Goal: Transaction & Acquisition: Purchase product/service

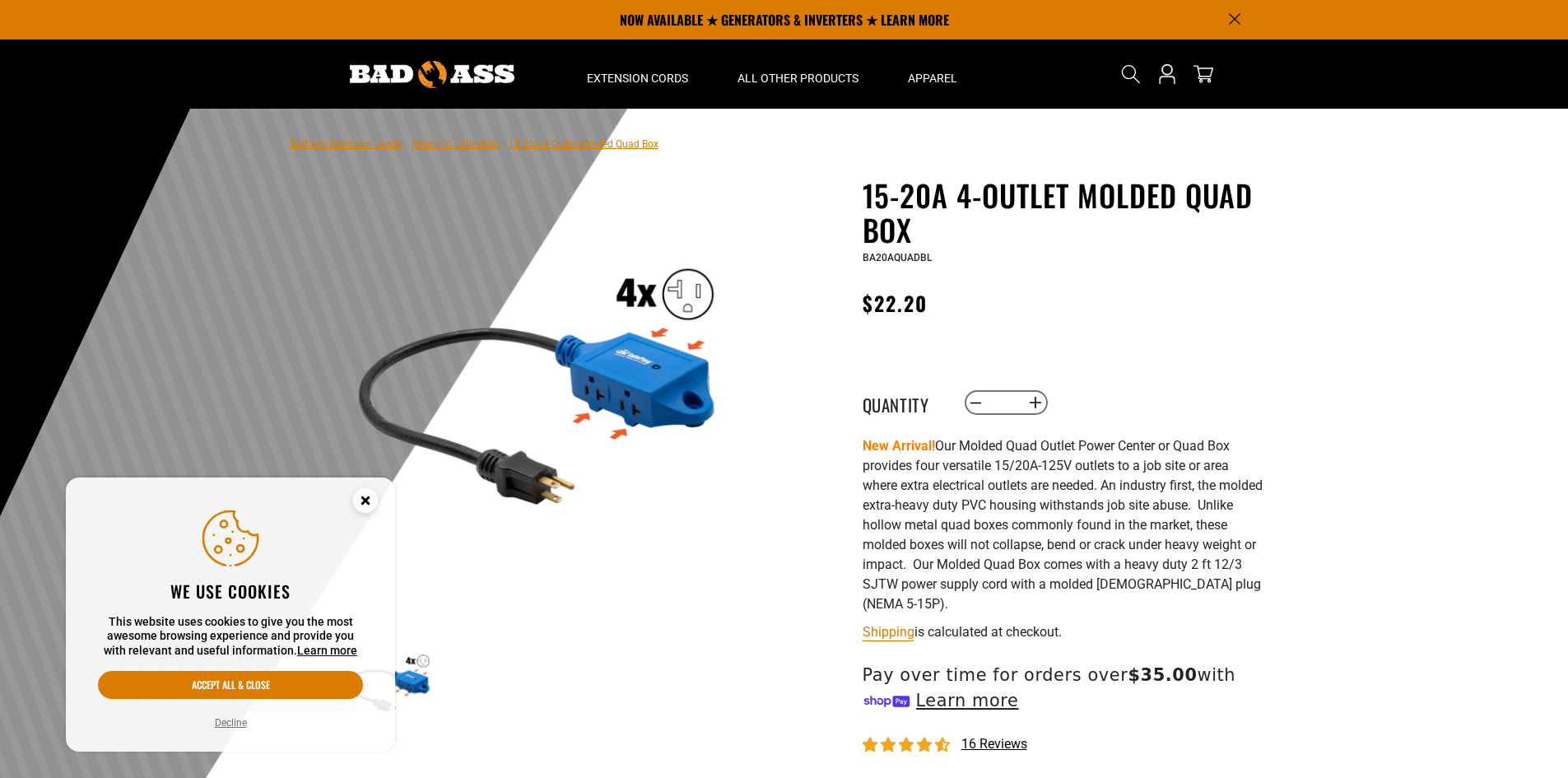
click at [374, 499] on circle "Cookie Consent" at bounding box center [365, 500] width 24 height 24
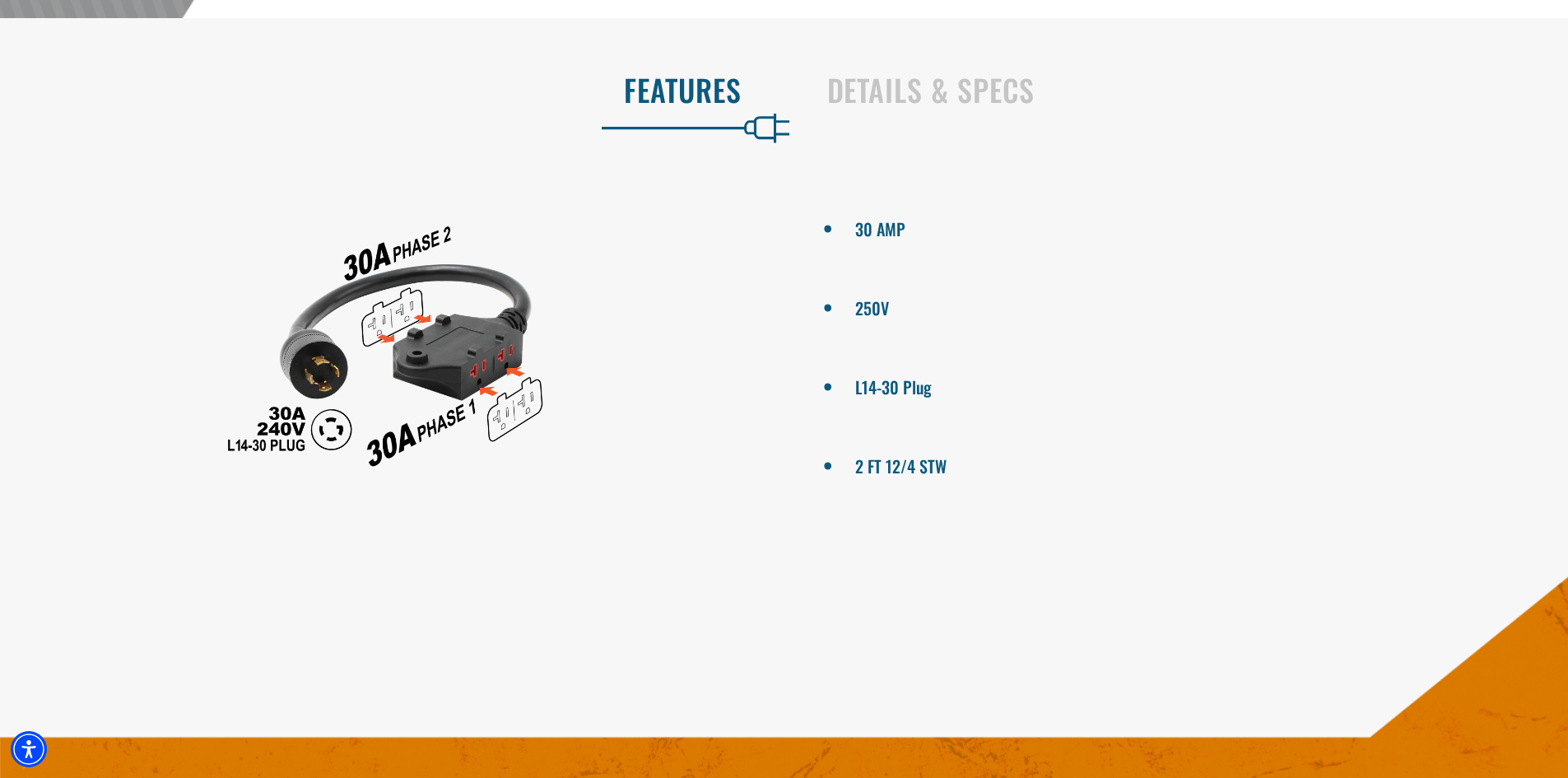
scroll to position [798, 0]
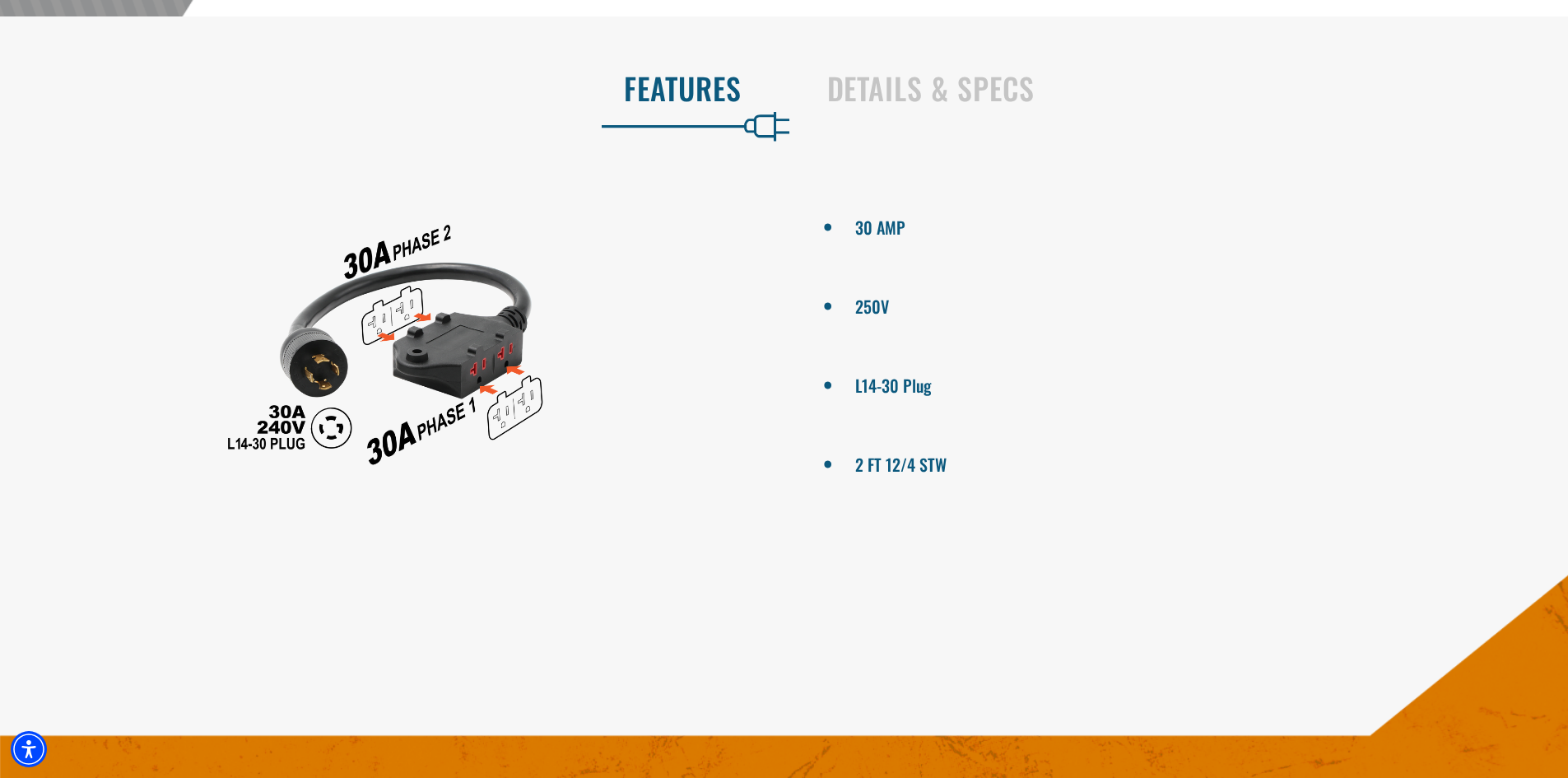
drag, startPoint x: 726, startPoint y: 212, endPoint x: 734, endPoint y: 217, distance: 9.4
click at [726, 219] on div at bounding box center [385, 344] width 772 height 329
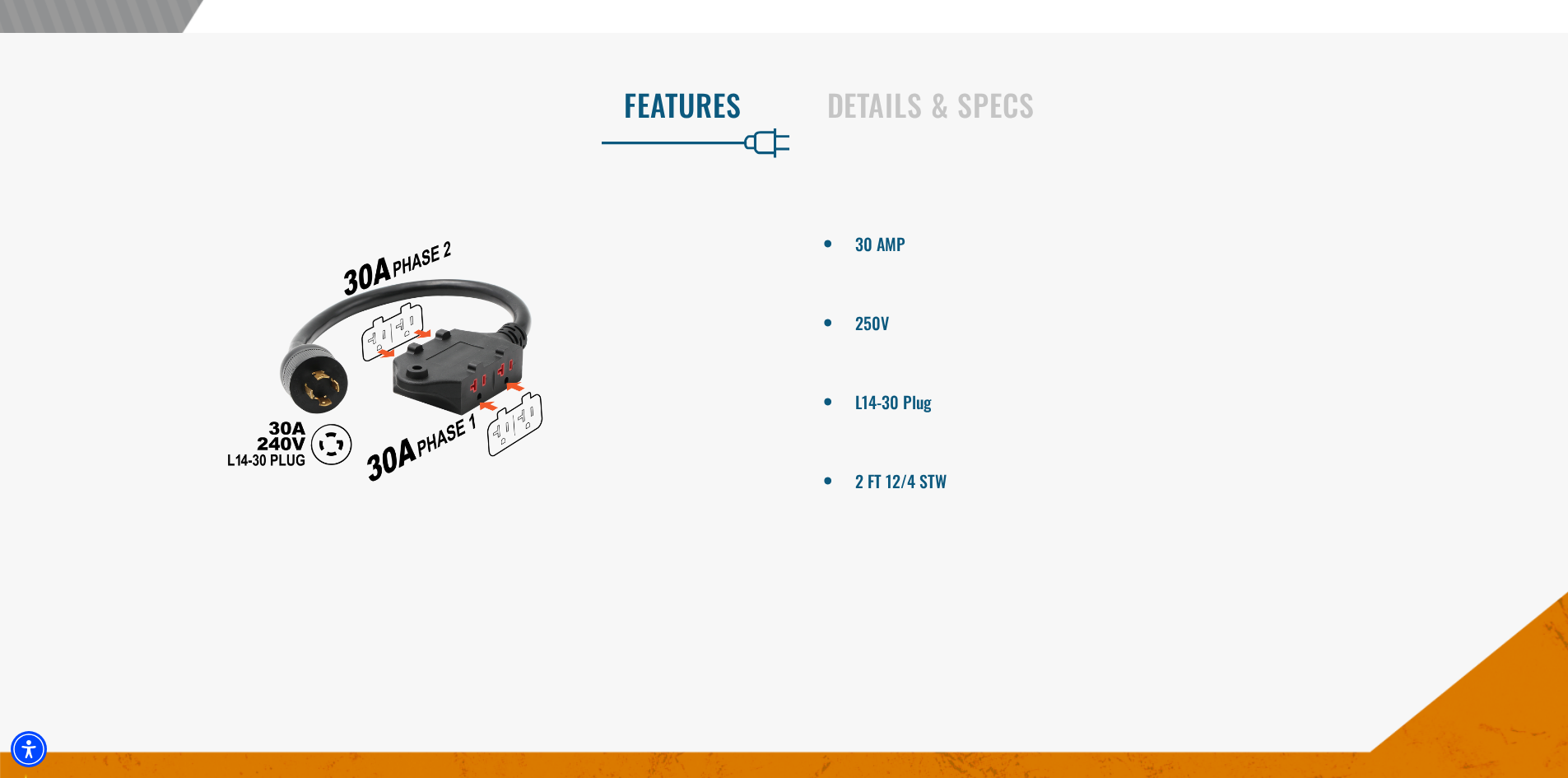
scroll to position [788, 0]
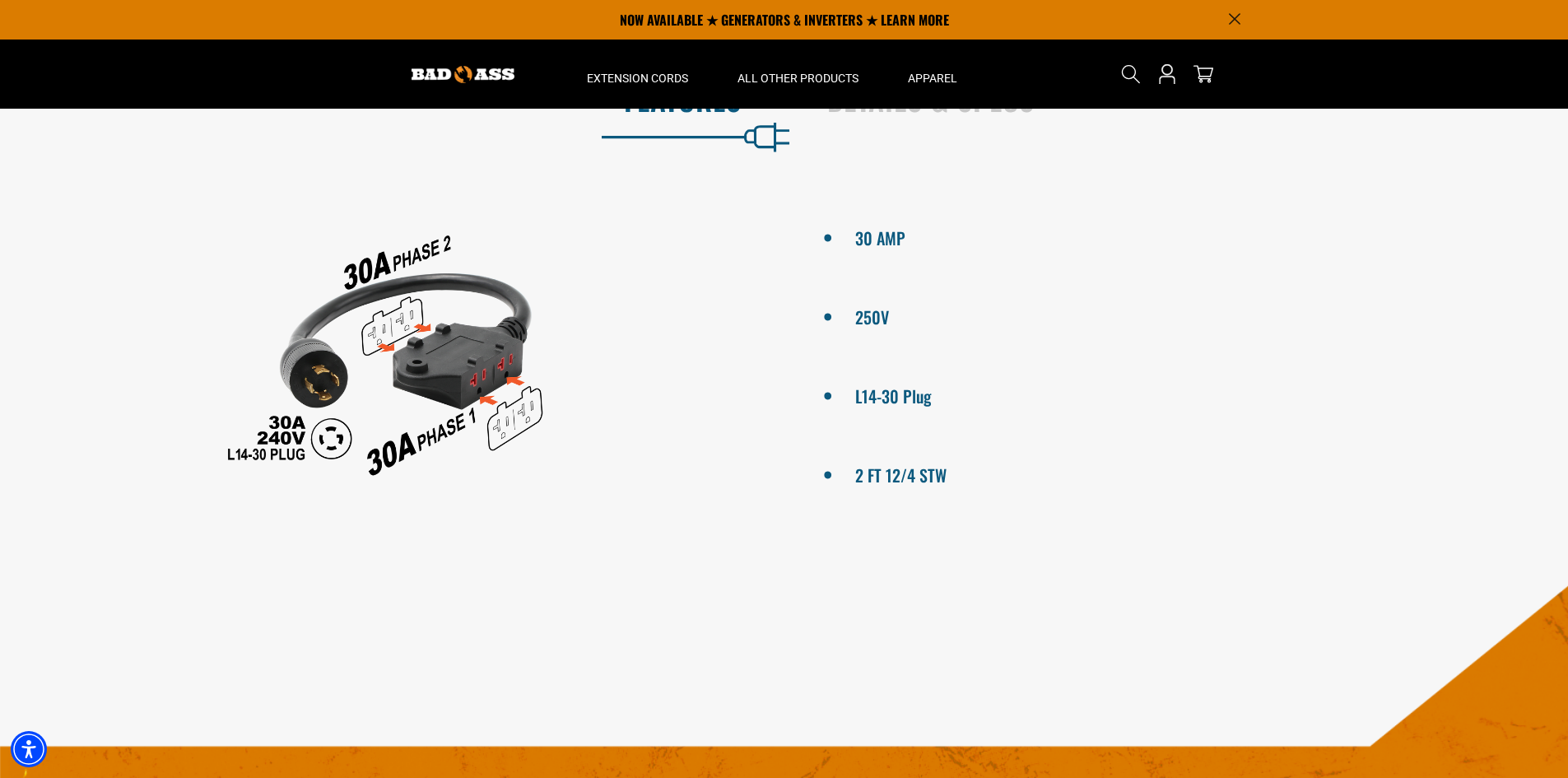
click at [1311, 470] on li "2 FT 12/4 STW" at bounding box center [1183, 473] width 657 height 30
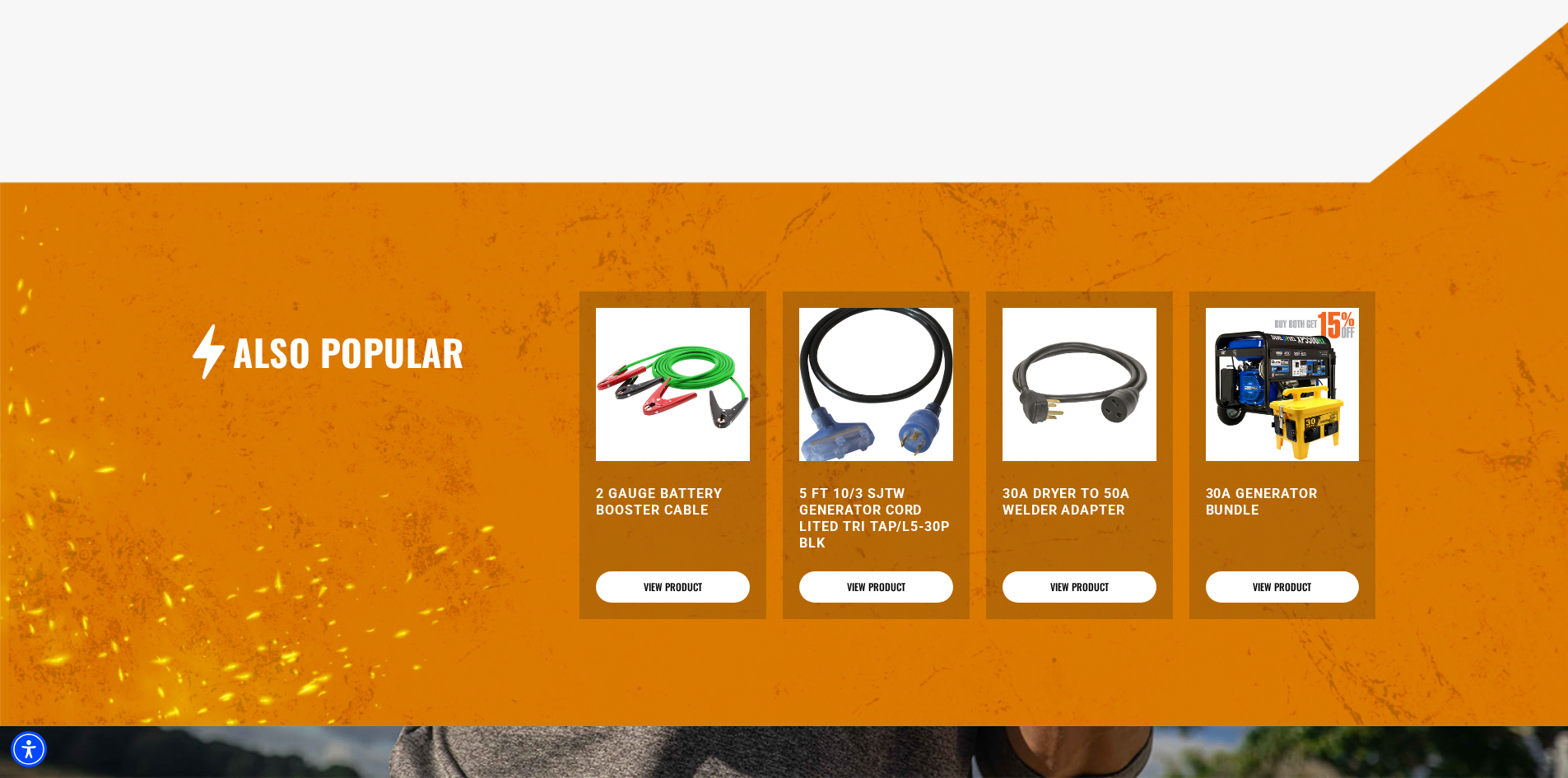
scroll to position [1364, 0]
